Goal: Navigation & Orientation: Find specific page/section

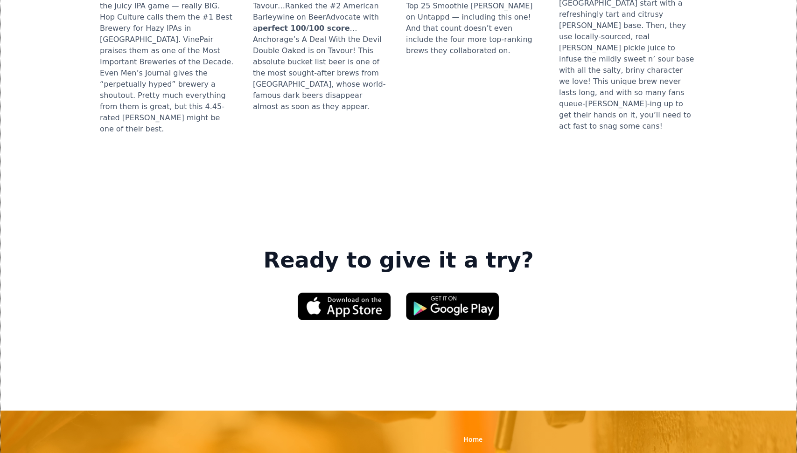
scroll to position [1263, 0]
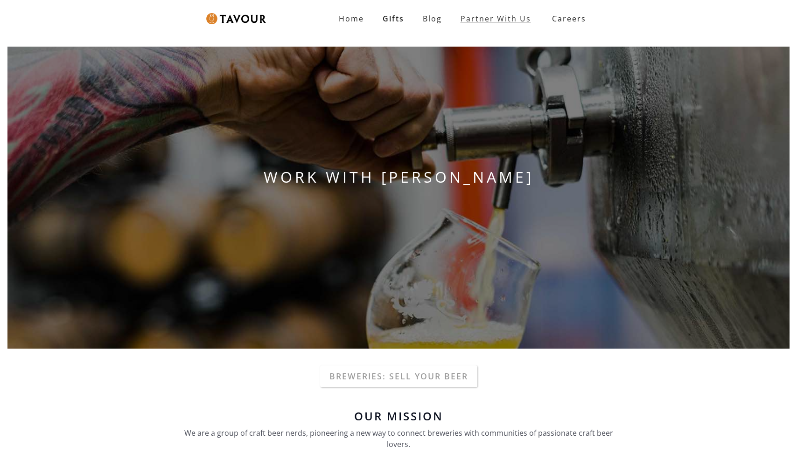
click at [497, 19] on link "Partner With Us" at bounding box center [495, 18] width 89 height 19
click at [573, 19] on strong "Careers" at bounding box center [569, 18] width 34 height 19
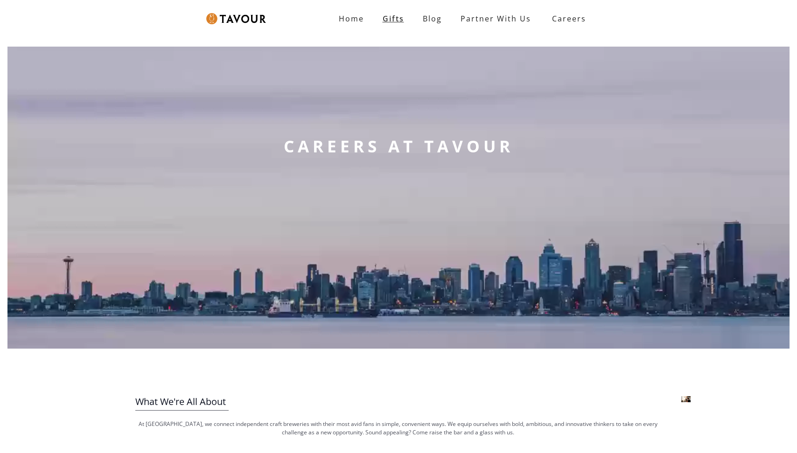
click at [396, 18] on link "Gifts" at bounding box center [393, 18] width 40 height 19
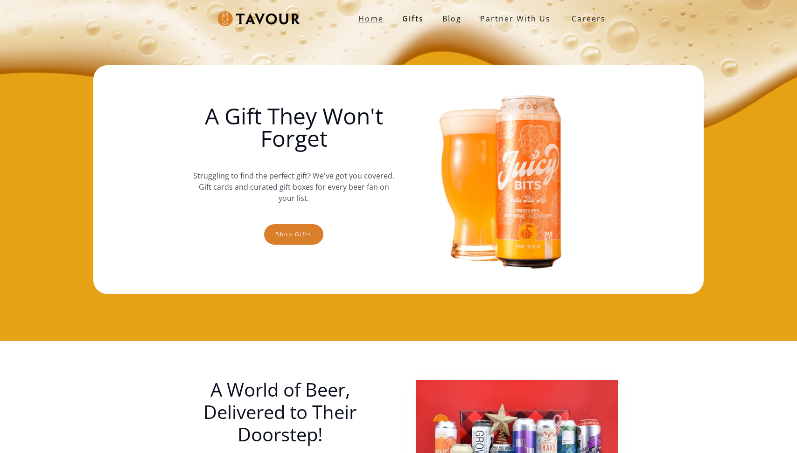
click at [377, 17] on strong "Home" at bounding box center [370, 19] width 25 height 10
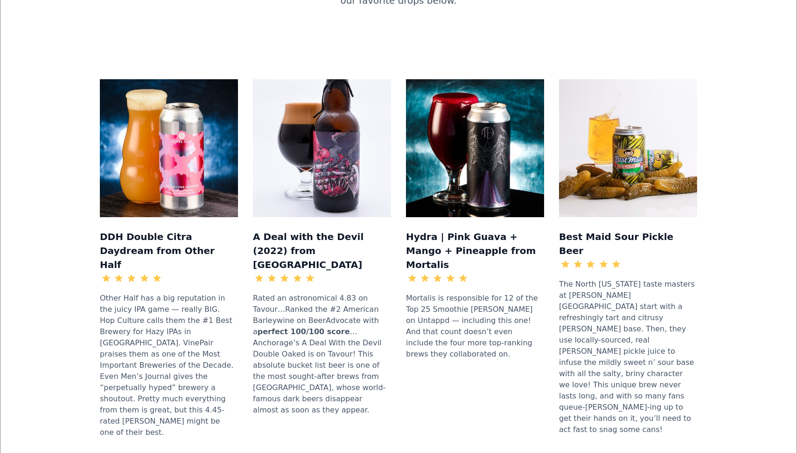
scroll to position [952, 0]
